Goal: Task Accomplishment & Management: Complete application form

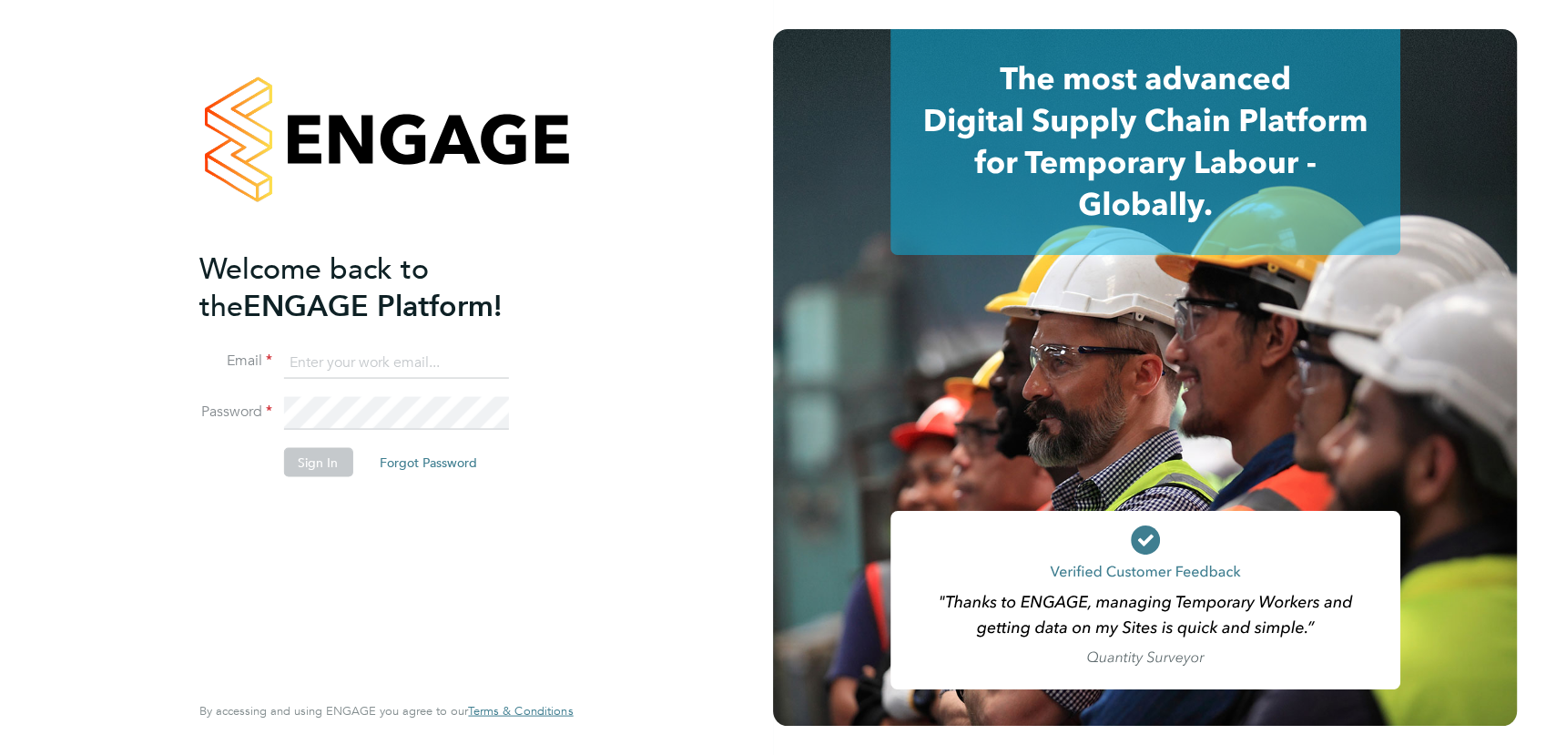
type input "michaelh@net-temps.co.uk"
click at [334, 470] on button "Sign In" at bounding box center [317, 461] width 69 height 29
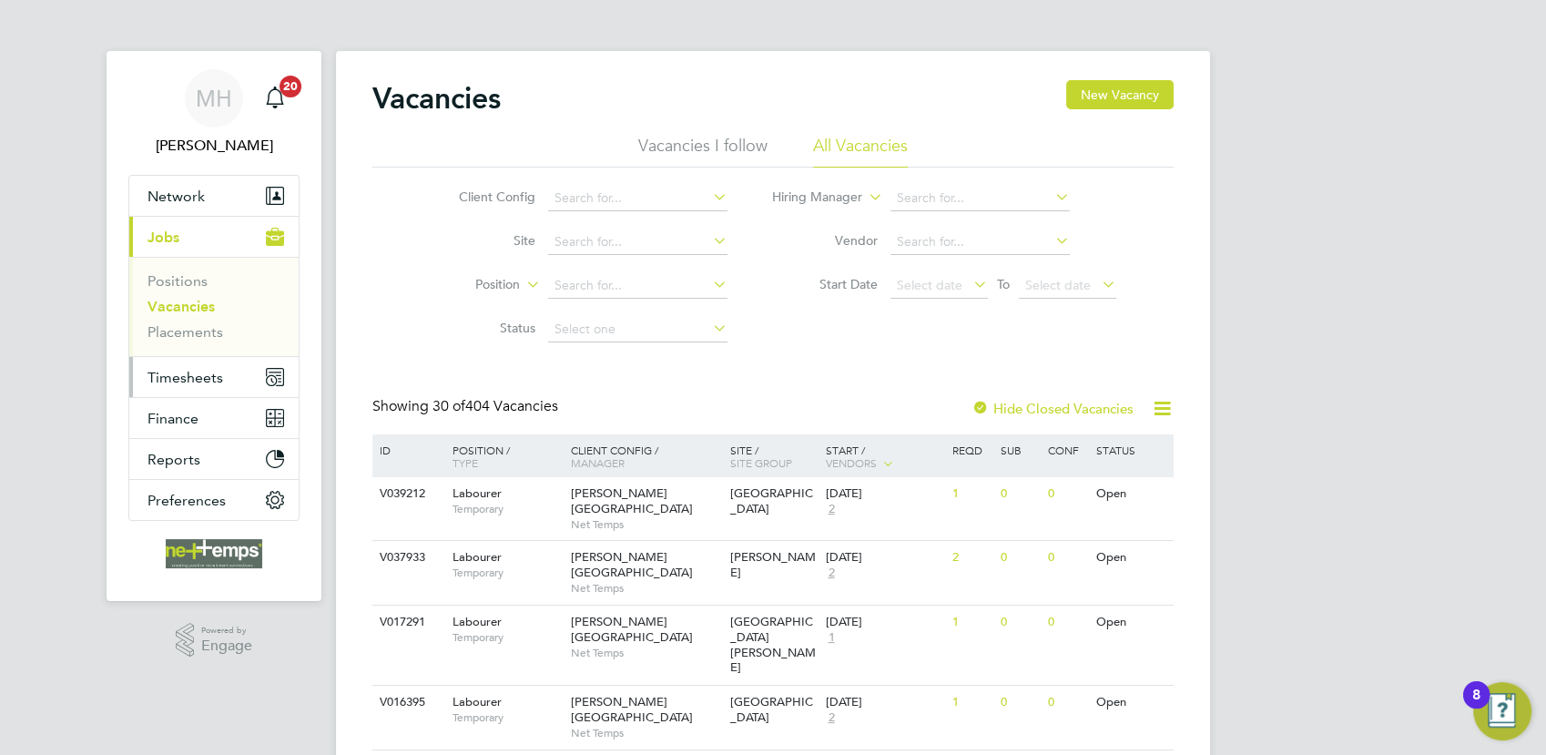
click at [195, 369] on span "Timesheets" at bounding box center [186, 377] width 76 height 17
click at [194, 334] on link "Placements" at bounding box center [186, 331] width 76 height 17
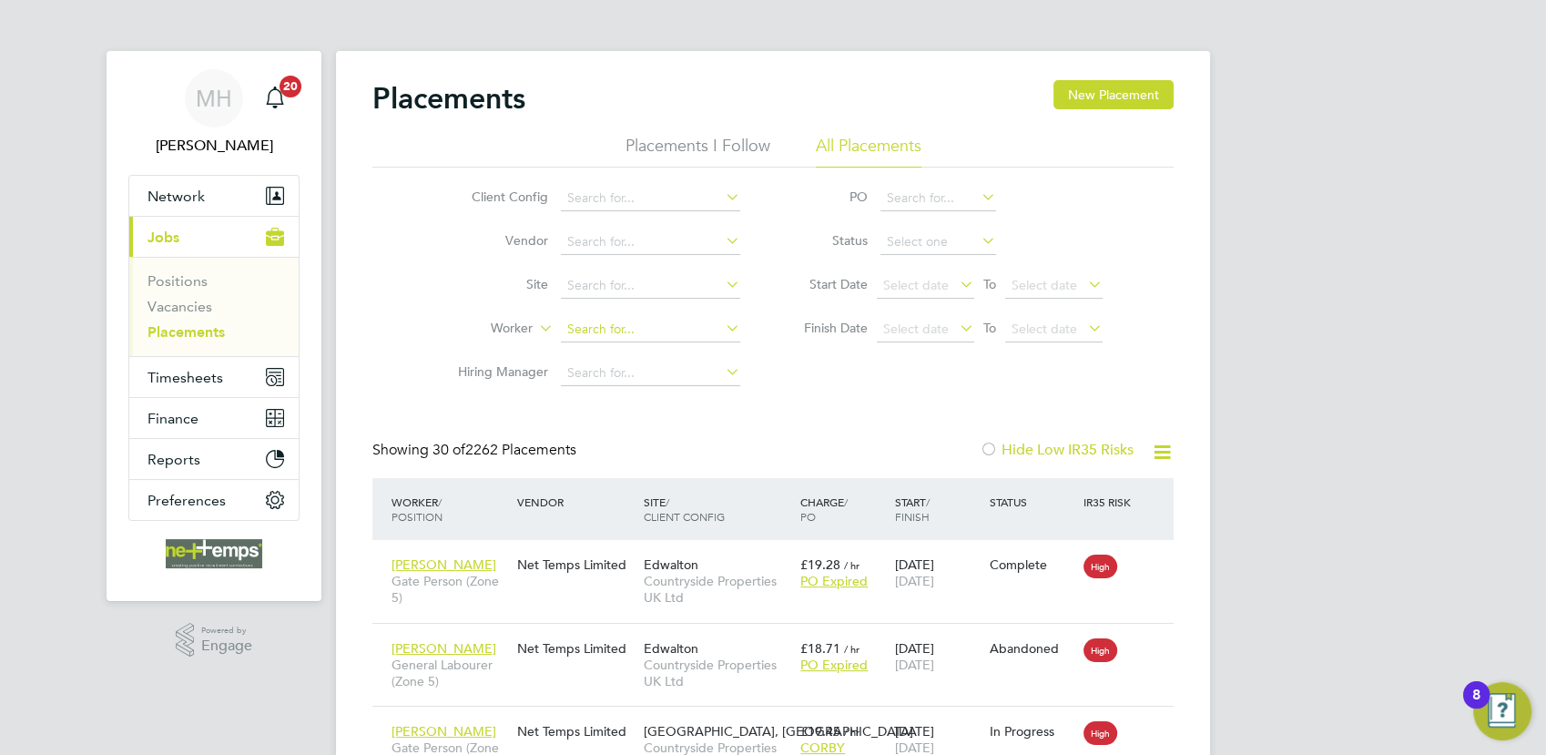
click at [583, 325] on input at bounding box center [650, 329] width 179 height 25
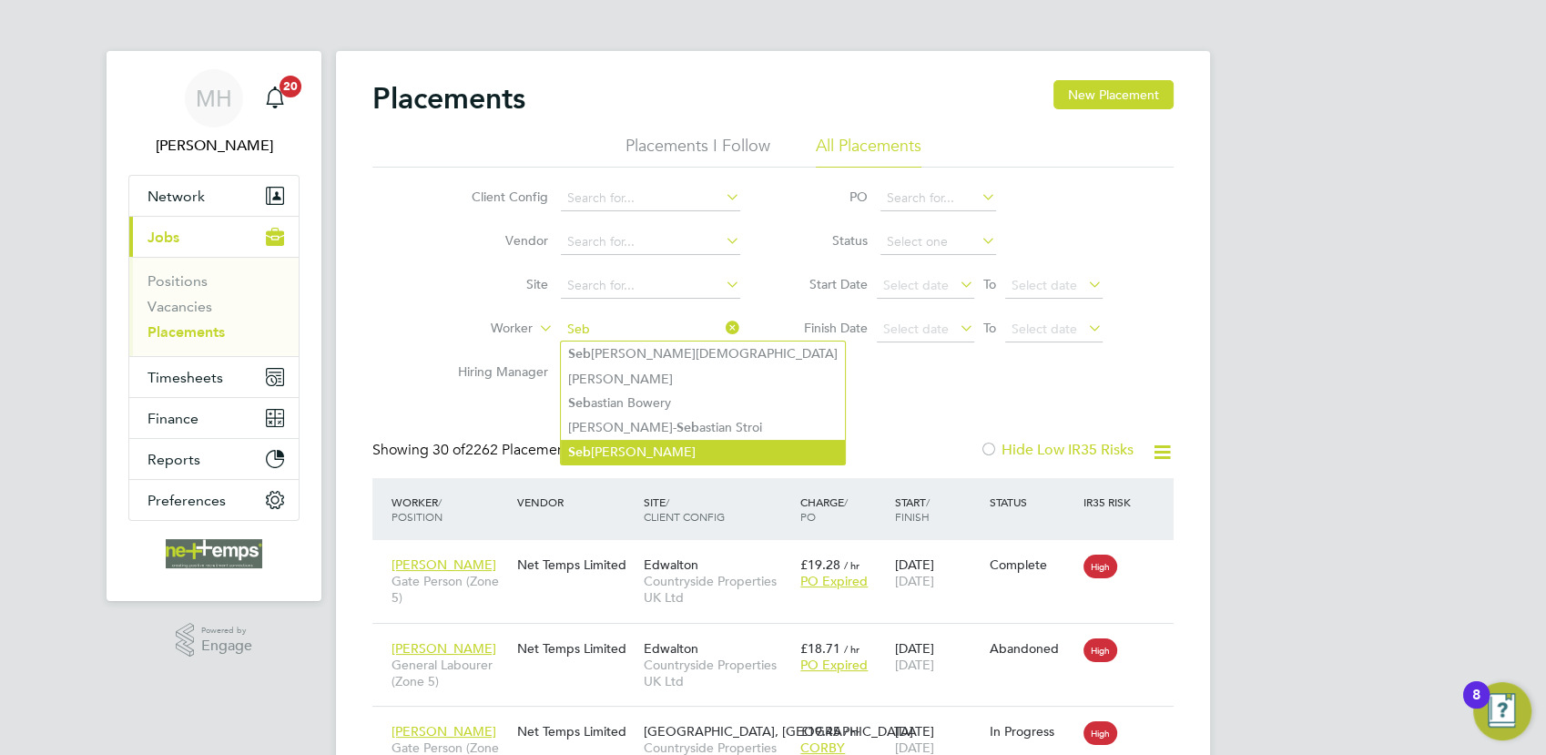
click at [667, 450] on li "Seb [PERSON_NAME]" at bounding box center [703, 452] width 284 height 25
type input "[PERSON_NAME]"
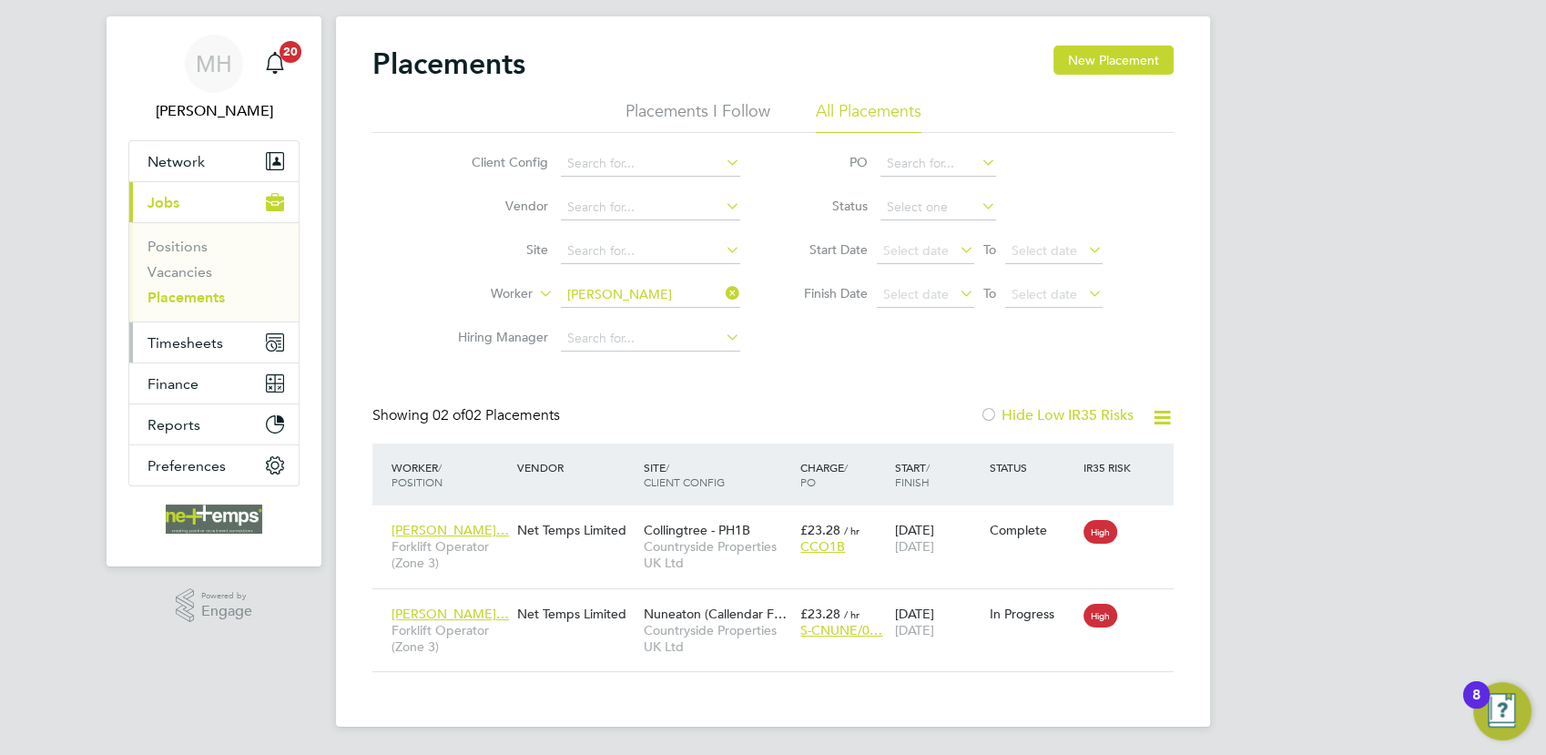
click at [186, 335] on span "Timesheets" at bounding box center [186, 342] width 76 height 17
click at [193, 348] on span "Timesheets" at bounding box center [186, 342] width 76 height 17
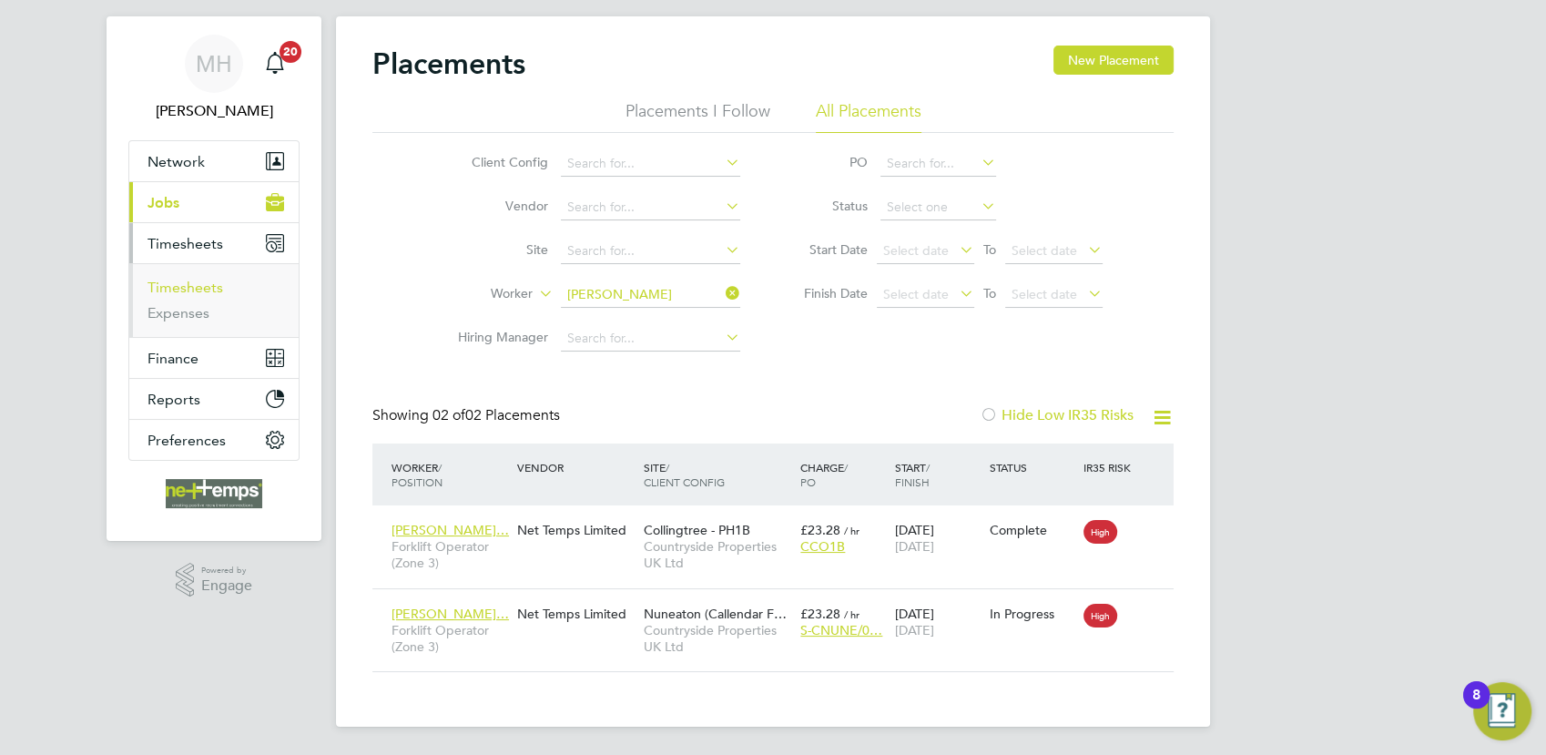
click at [205, 290] on link "Timesheets" at bounding box center [186, 287] width 76 height 17
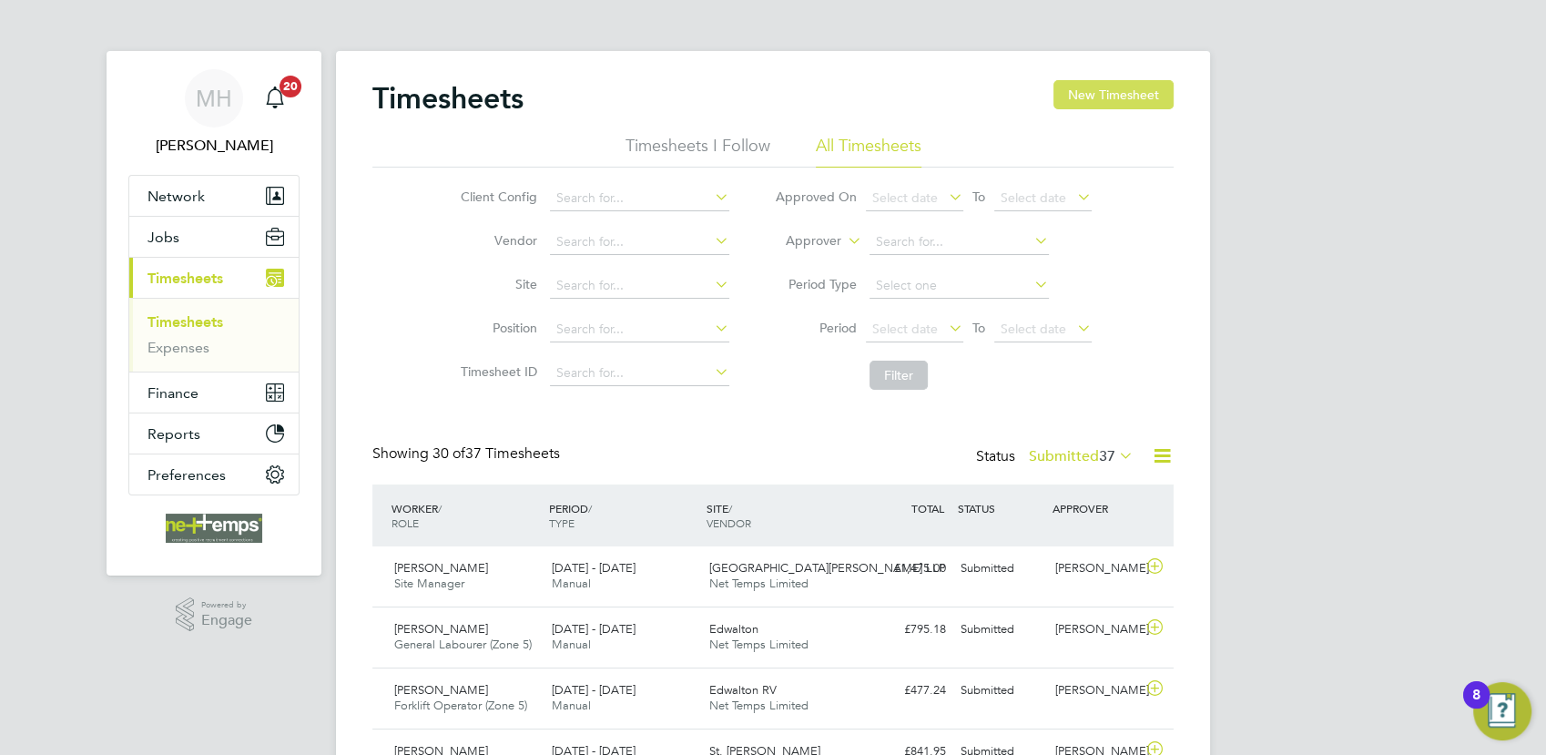
click at [1148, 98] on button "New Timesheet" at bounding box center [1114, 94] width 120 height 29
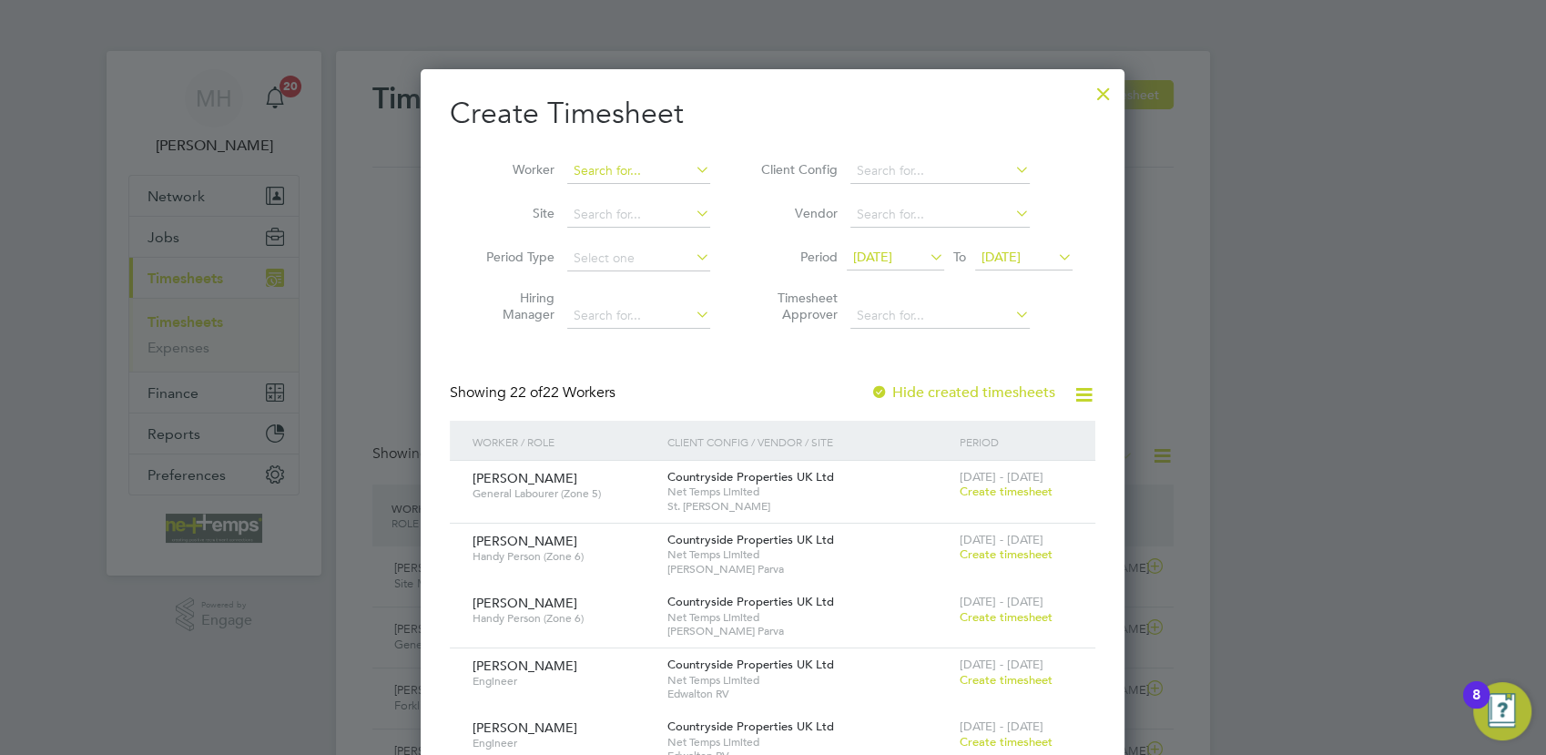
click at [655, 166] on input at bounding box center [638, 170] width 143 height 25
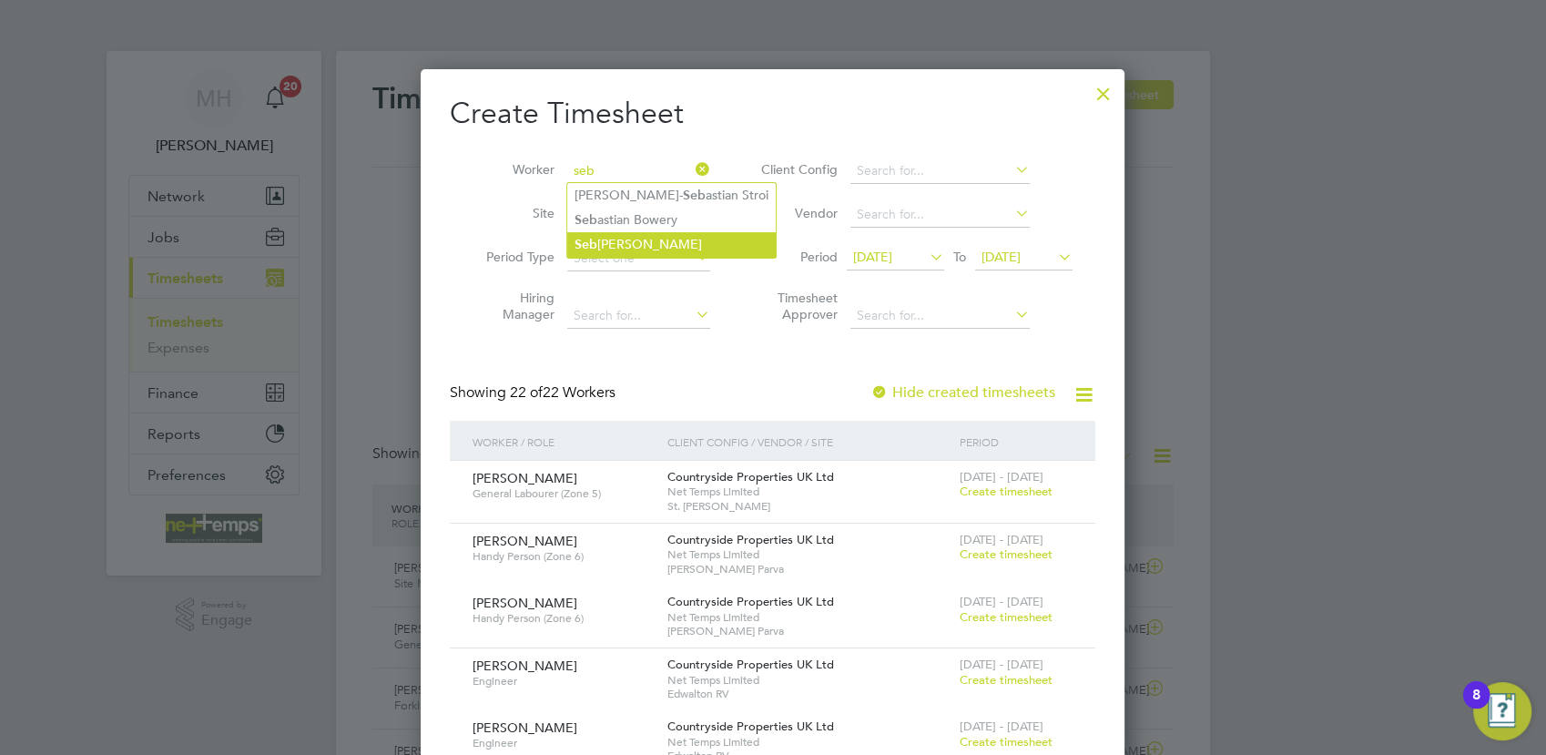
click at [649, 237] on li "Seb [PERSON_NAME]" at bounding box center [671, 244] width 209 height 25
type input "[PERSON_NAME]"
click at [649, 237] on li "Seb [PERSON_NAME]" at bounding box center [671, 244] width 209 height 25
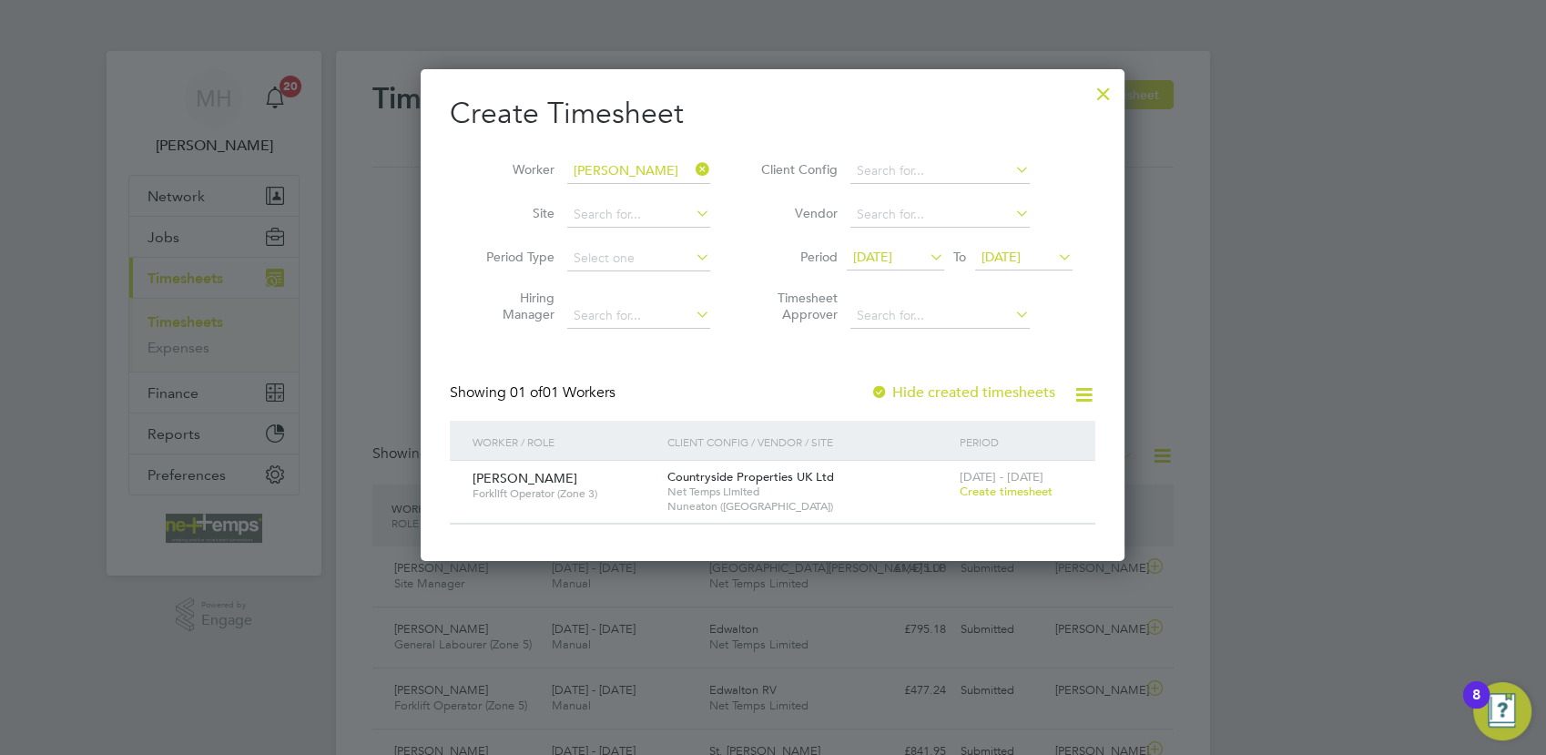
click at [1007, 492] on span "Create timesheet" at bounding box center [1006, 491] width 93 height 15
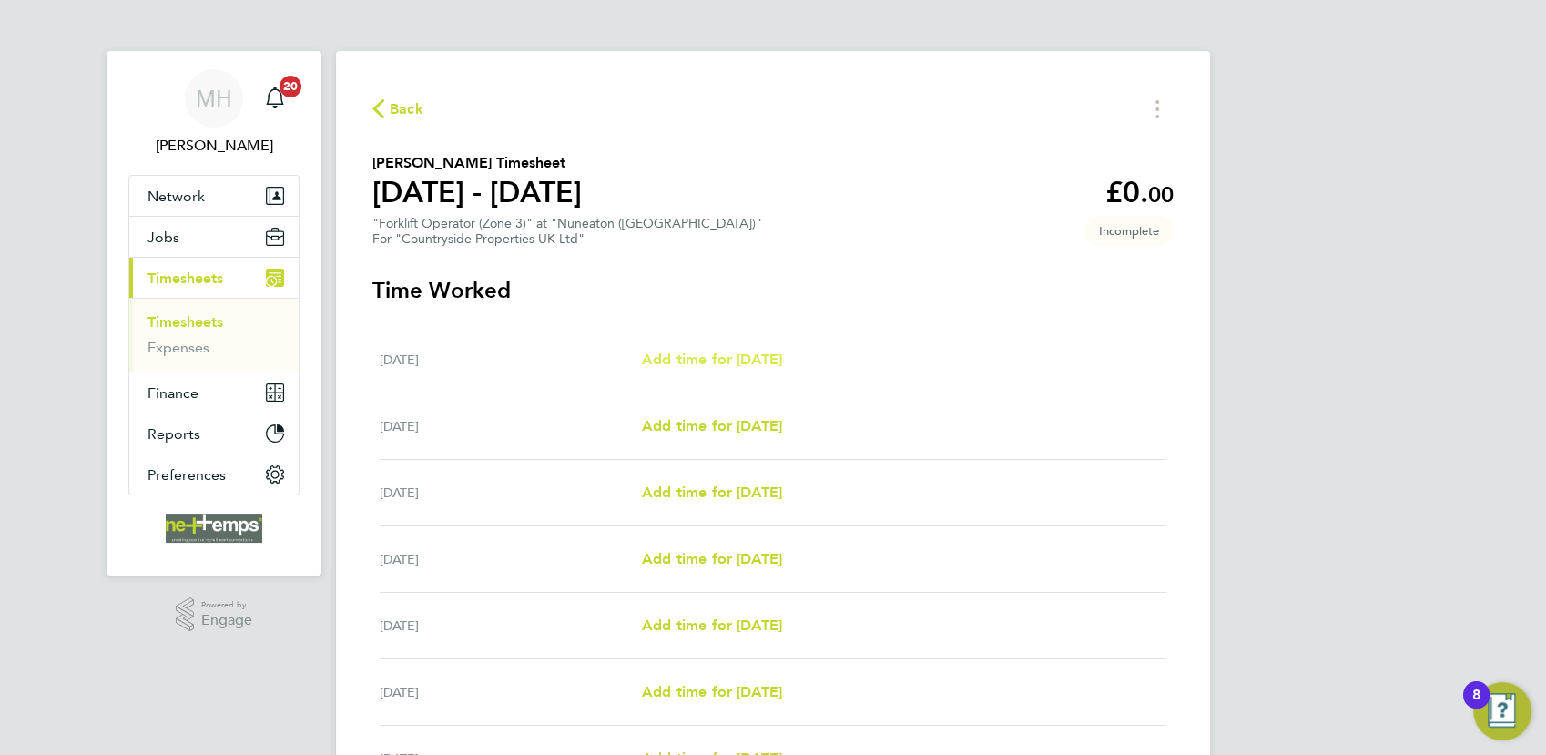
click at [743, 356] on span "Add time for [DATE]" at bounding box center [712, 359] width 140 height 17
select select "30"
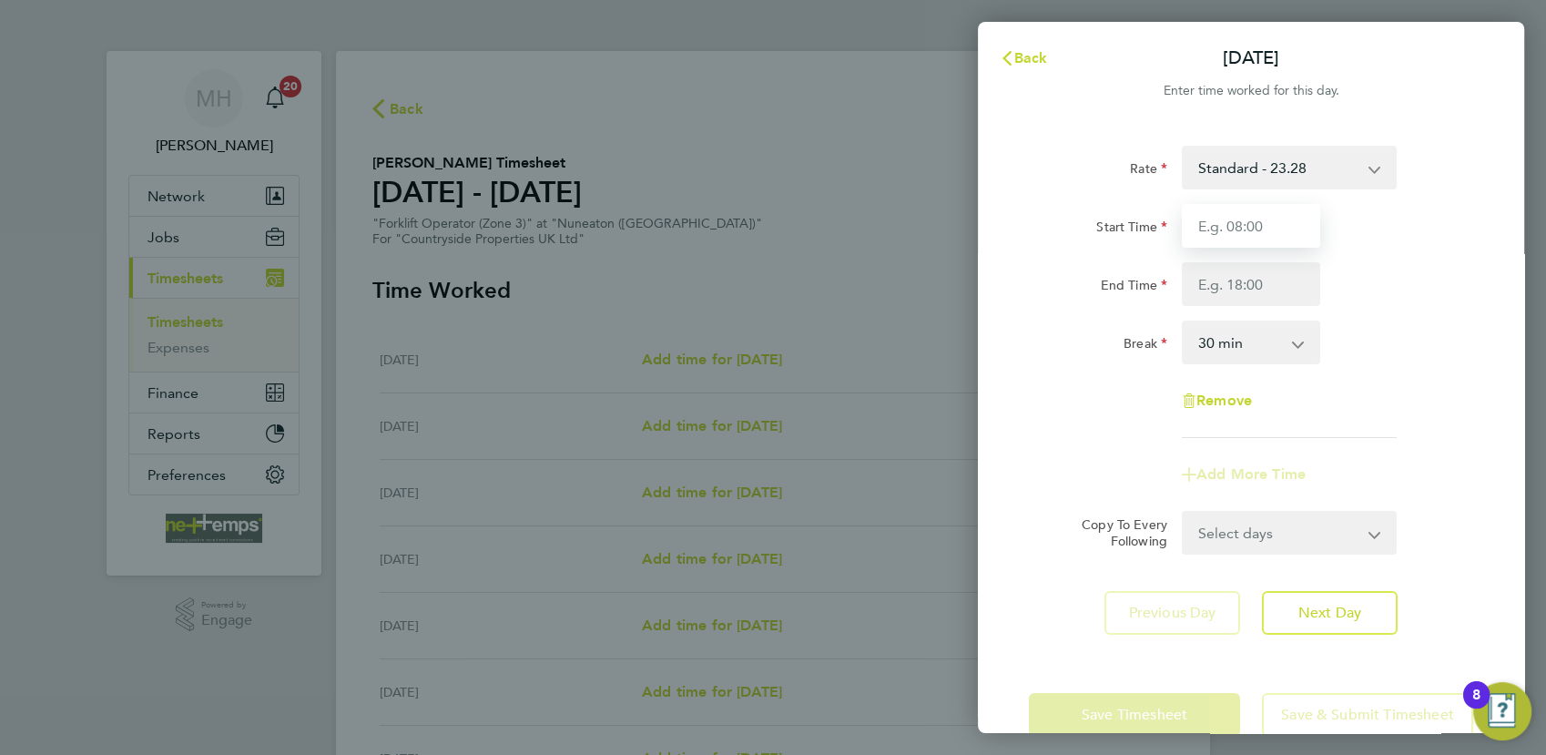
click at [1207, 219] on input "Start Time" at bounding box center [1251, 226] width 138 height 44
type input "07:30"
type input "17:00"
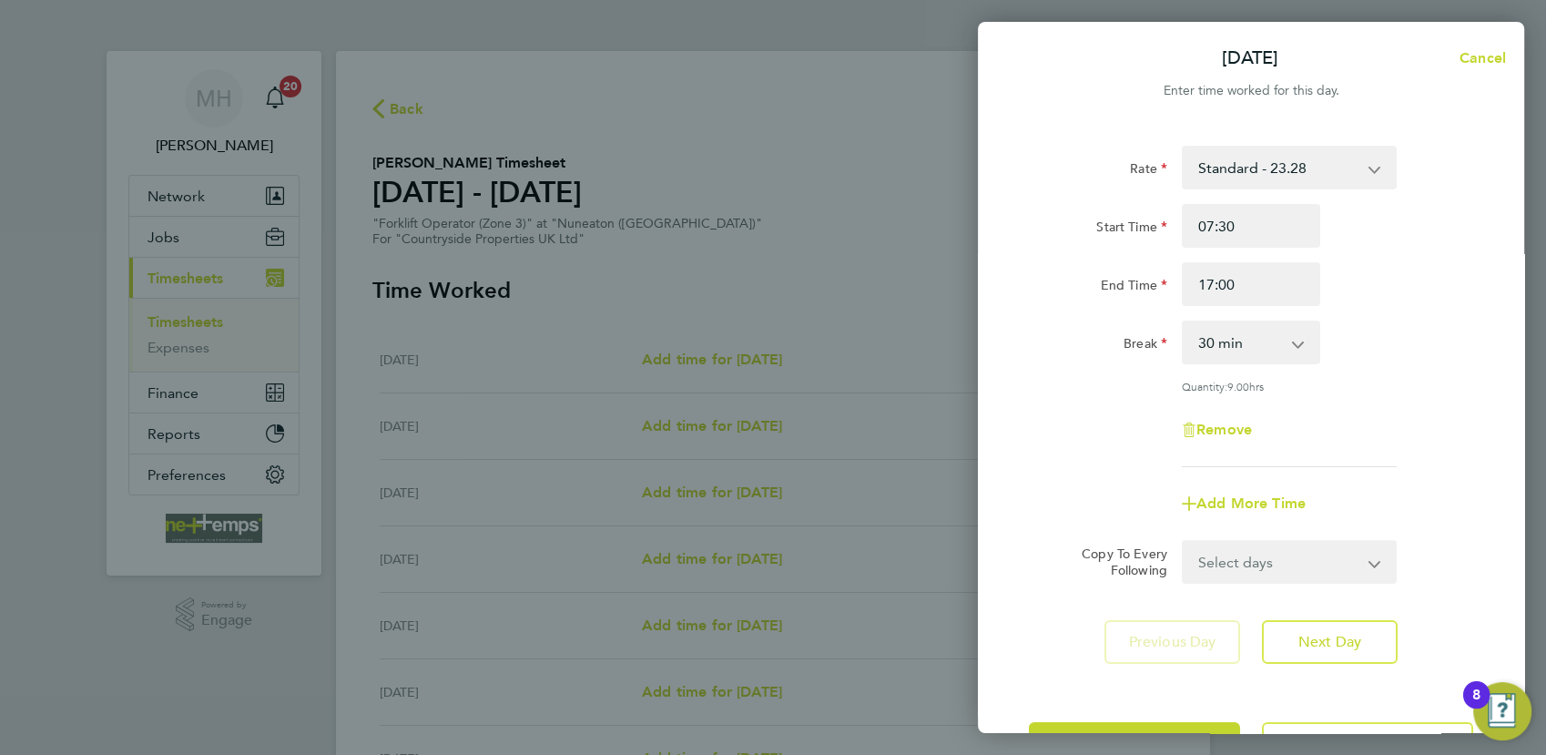
click at [1285, 566] on select "Select days Day Weekday (Mon-Fri) Weekend (Sat-Sun) [DATE] [DATE] [DATE] [DATE]…" at bounding box center [1279, 562] width 191 height 40
select select "WEEKDAY"
click at [1184, 542] on select "Select days Day Weekday (Mon-Fri) Weekend (Sat-Sun) [DATE] [DATE] [DATE] [DATE]…" at bounding box center [1279, 562] width 191 height 40
select select "[DATE]"
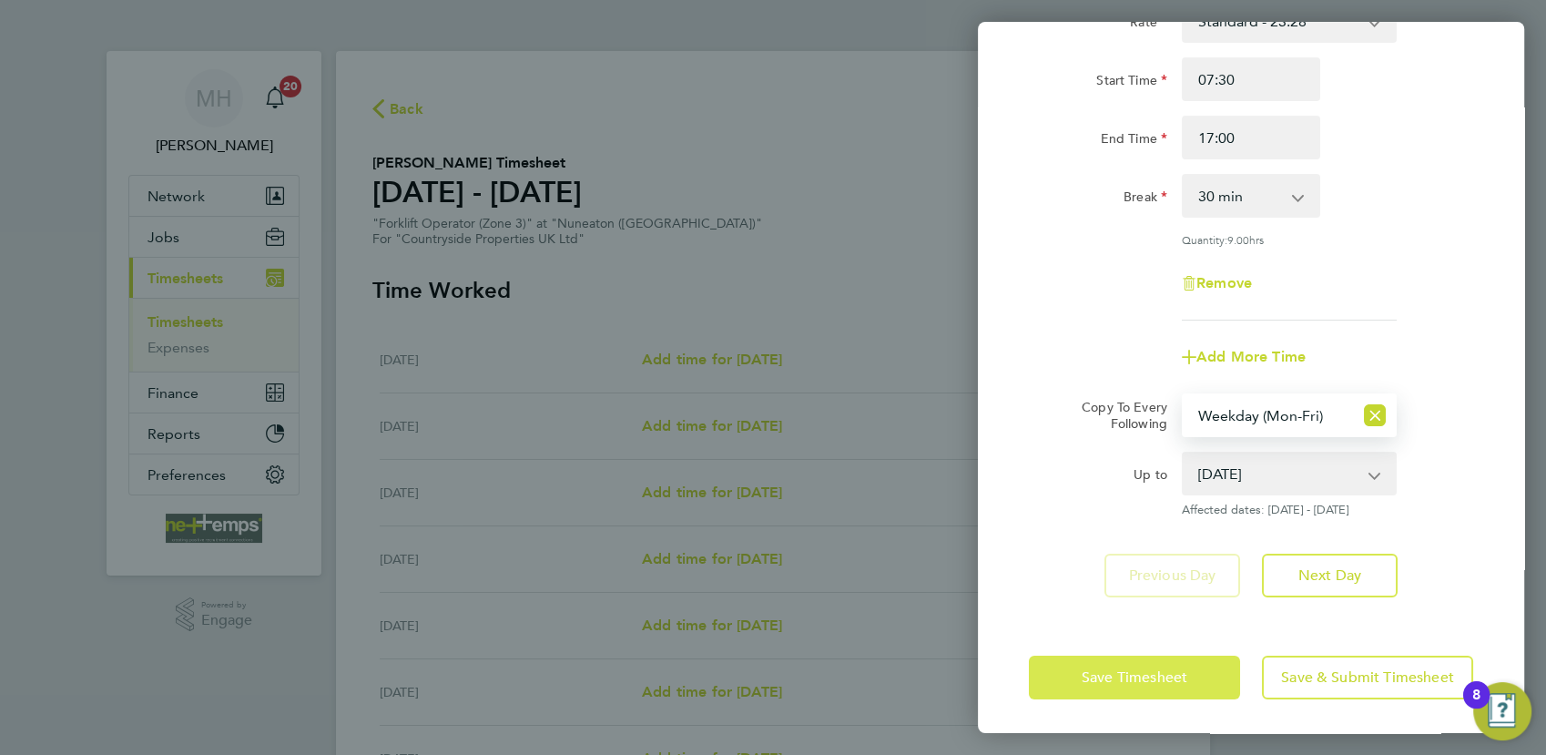
click at [1102, 674] on span "Save Timesheet" at bounding box center [1135, 677] width 106 height 18
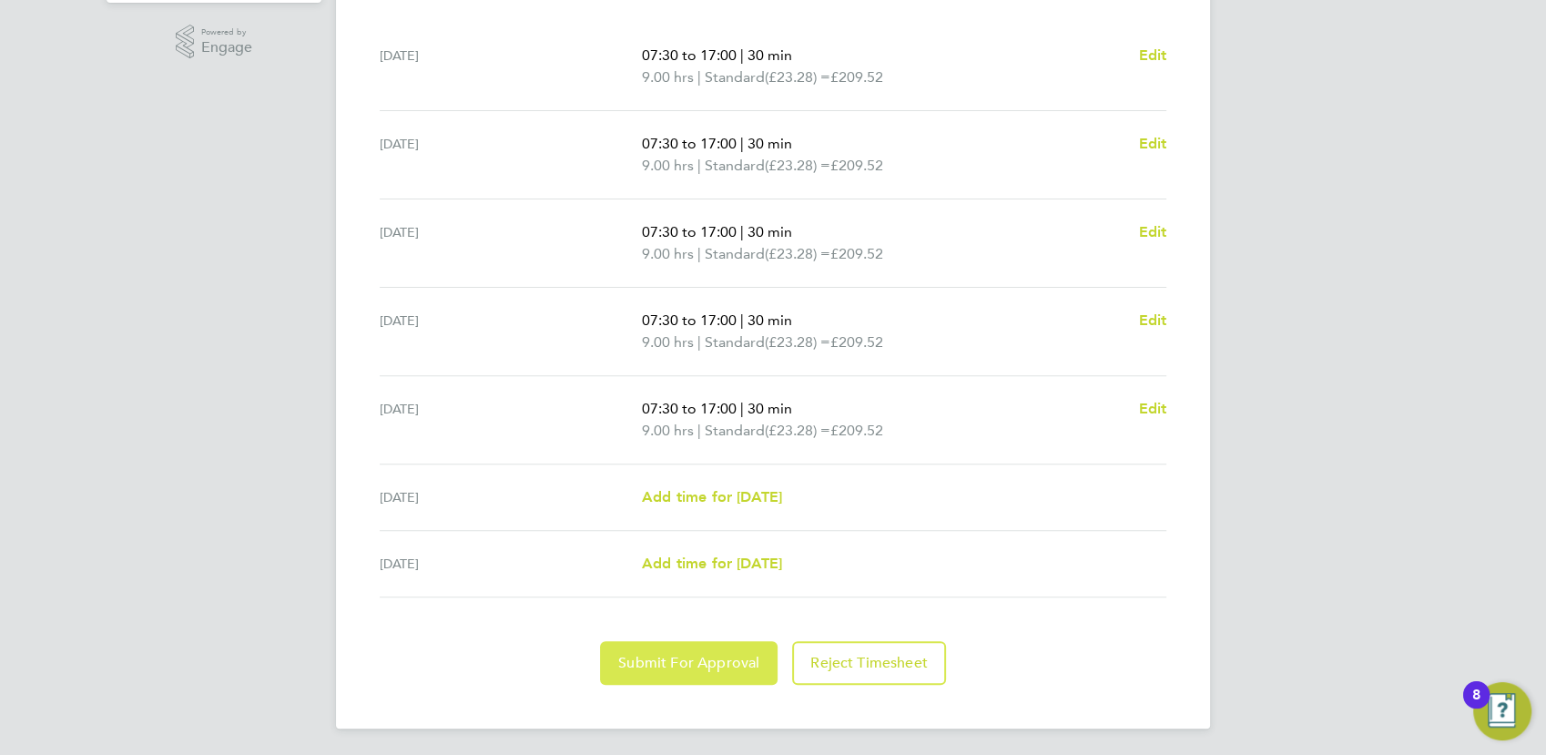
click at [667, 661] on span "Submit For Approval" at bounding box center [688, 663] width 141 height 18
